Goal: Navigation & Orientation: Go to known website

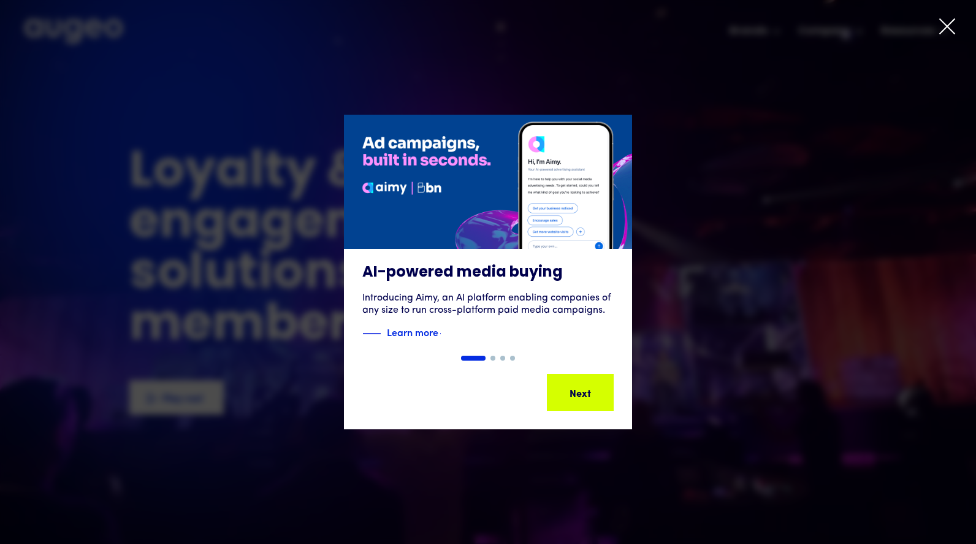
click at [944, 25] on icon at bounding box center [947, 26] width 18 height 18
